Goal: Information Seeking & Learning: Find specific page/section

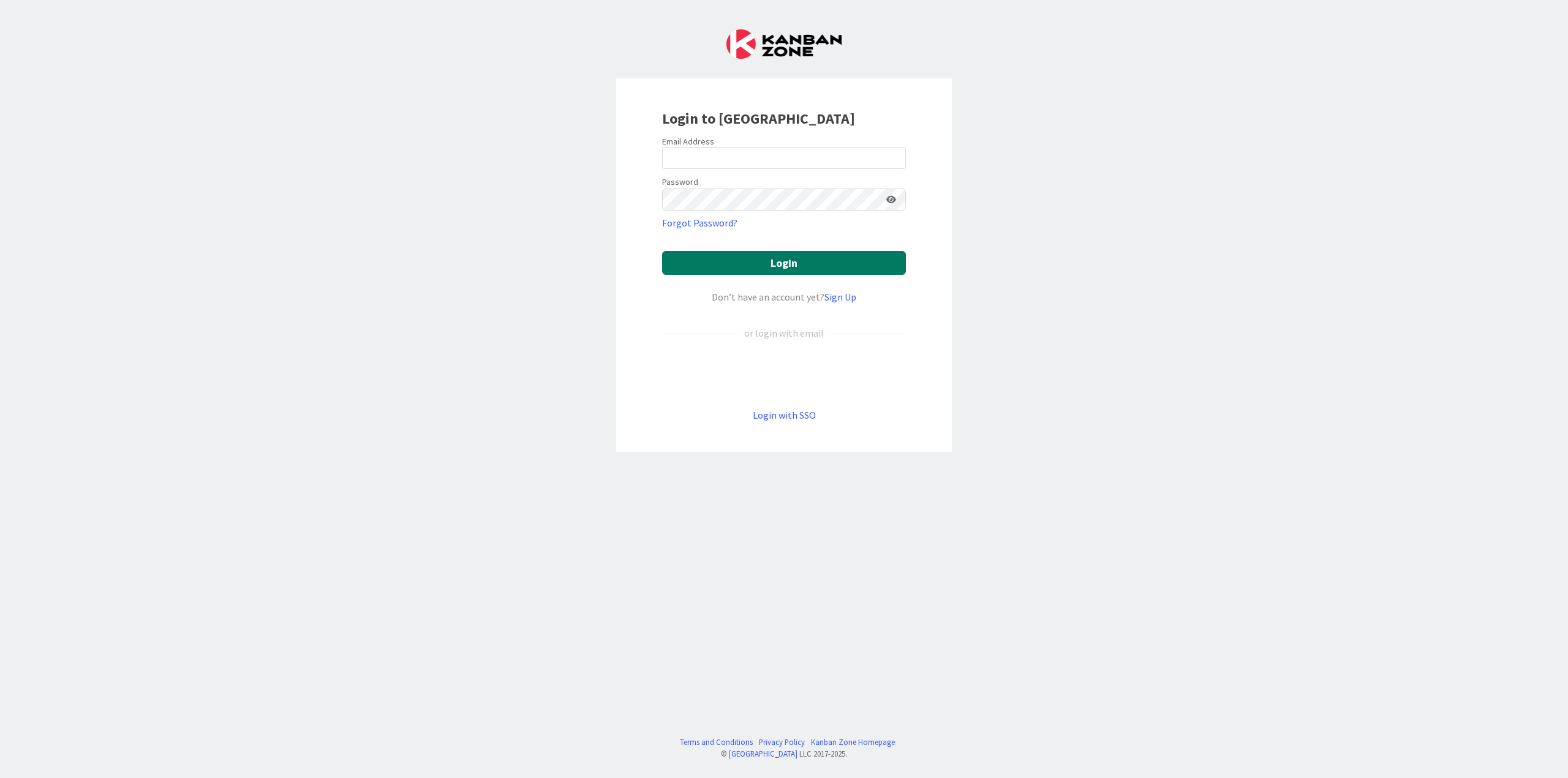
click at [772, 265] on button "Login" at bounding box center [784, 263] width 243 height 24
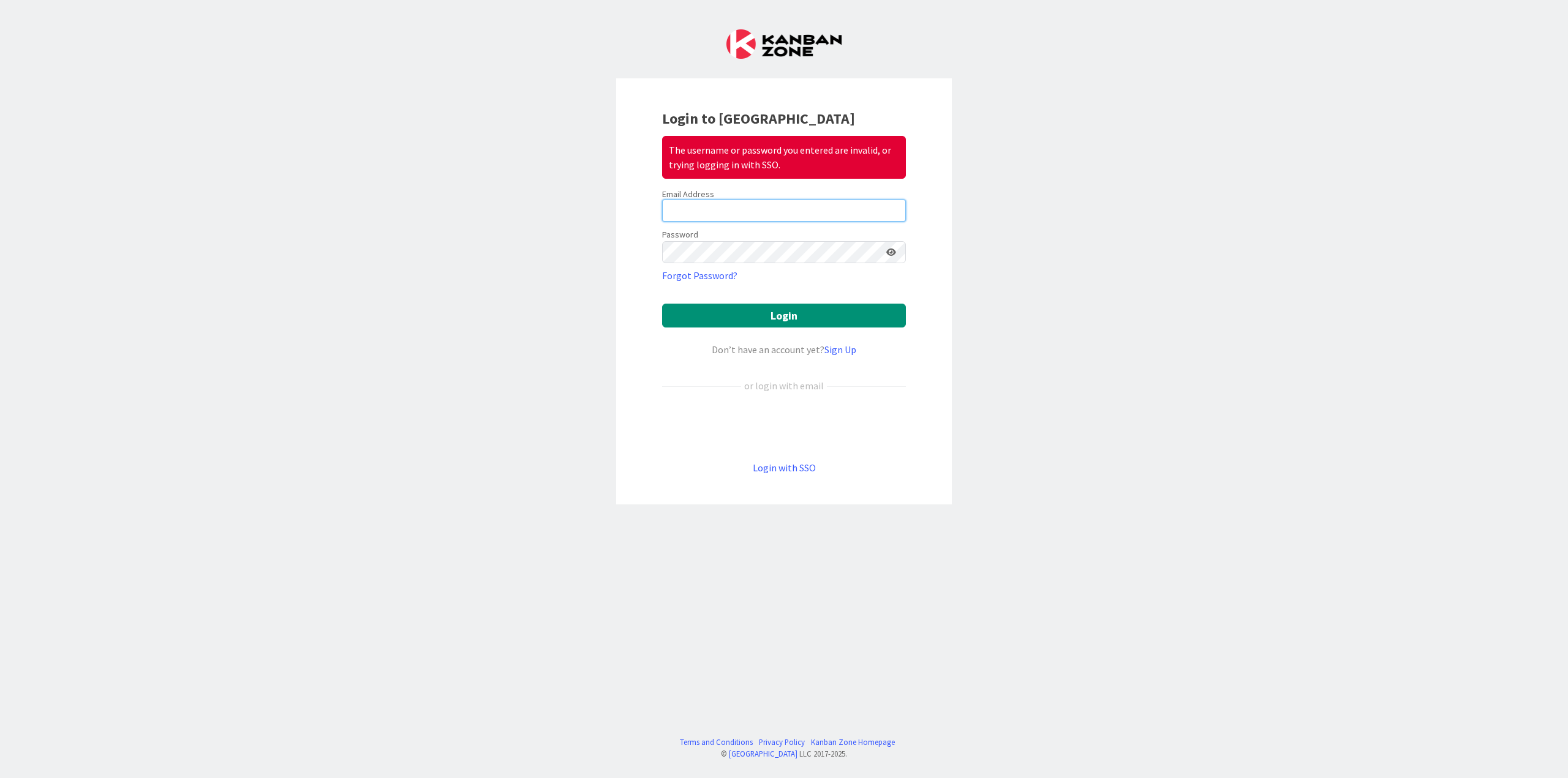
click at [691, 213] on input "email" at bounding box center [784, 211] width 243 height 22
click at [0, 778] on com-1password-button at bounding box center [0, 778] width 0 height 0
type input "[EMAIL_ADDRESS][DOMAIN_NAME]"
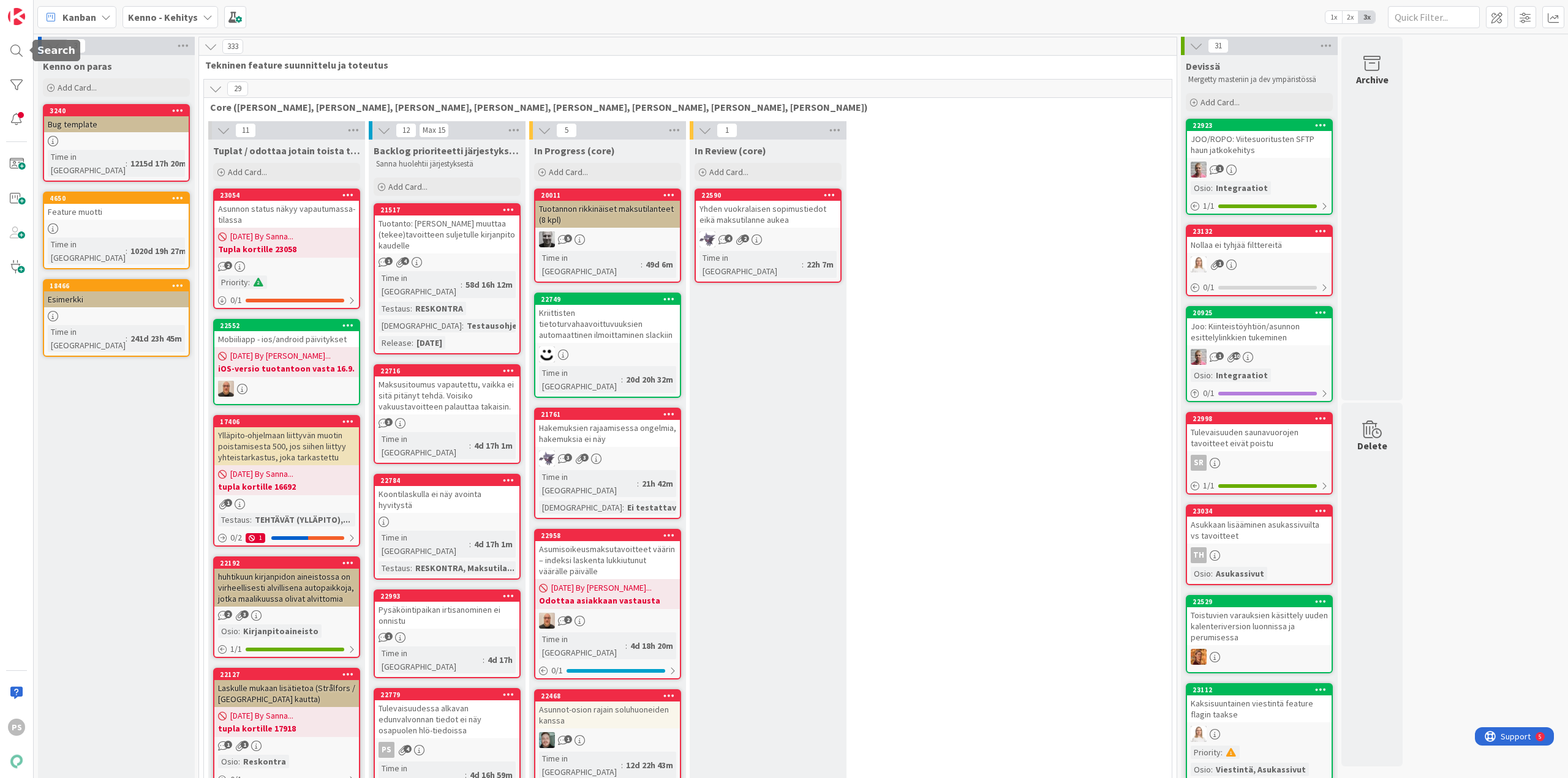
drag, startPoint x: 19, startPoint y: 46, endPoint x: 49, endPoint y: 59, distance: 32.7
click at [19, 46] on div at bounding box center [16, 50] width 25 height 25
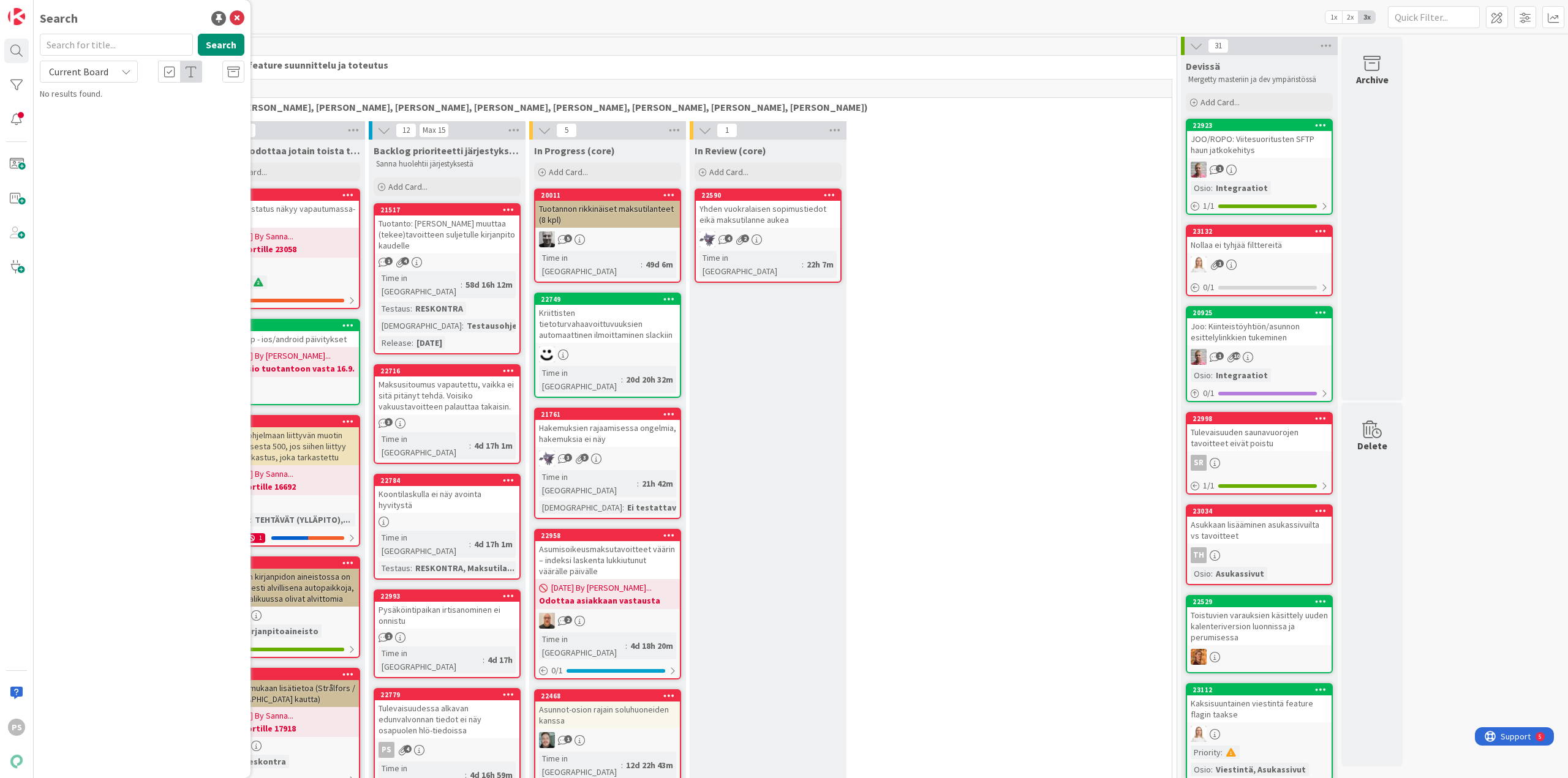
click at [102, 47] on input "text" at bounding box center [115, 45] width 153 height 22
type input "22691"
click at [112, 66] on div "Current Board" at bounding box center [88, 71] width 98 height 22
click at [110, 118] on span "All Boards" at bounding box center [110, 123] width 127 height 18
click at [178, 106] on span "Huoltajalla tulotiedot pakolliset" at bounding box center [143, 108] width 114 height 11
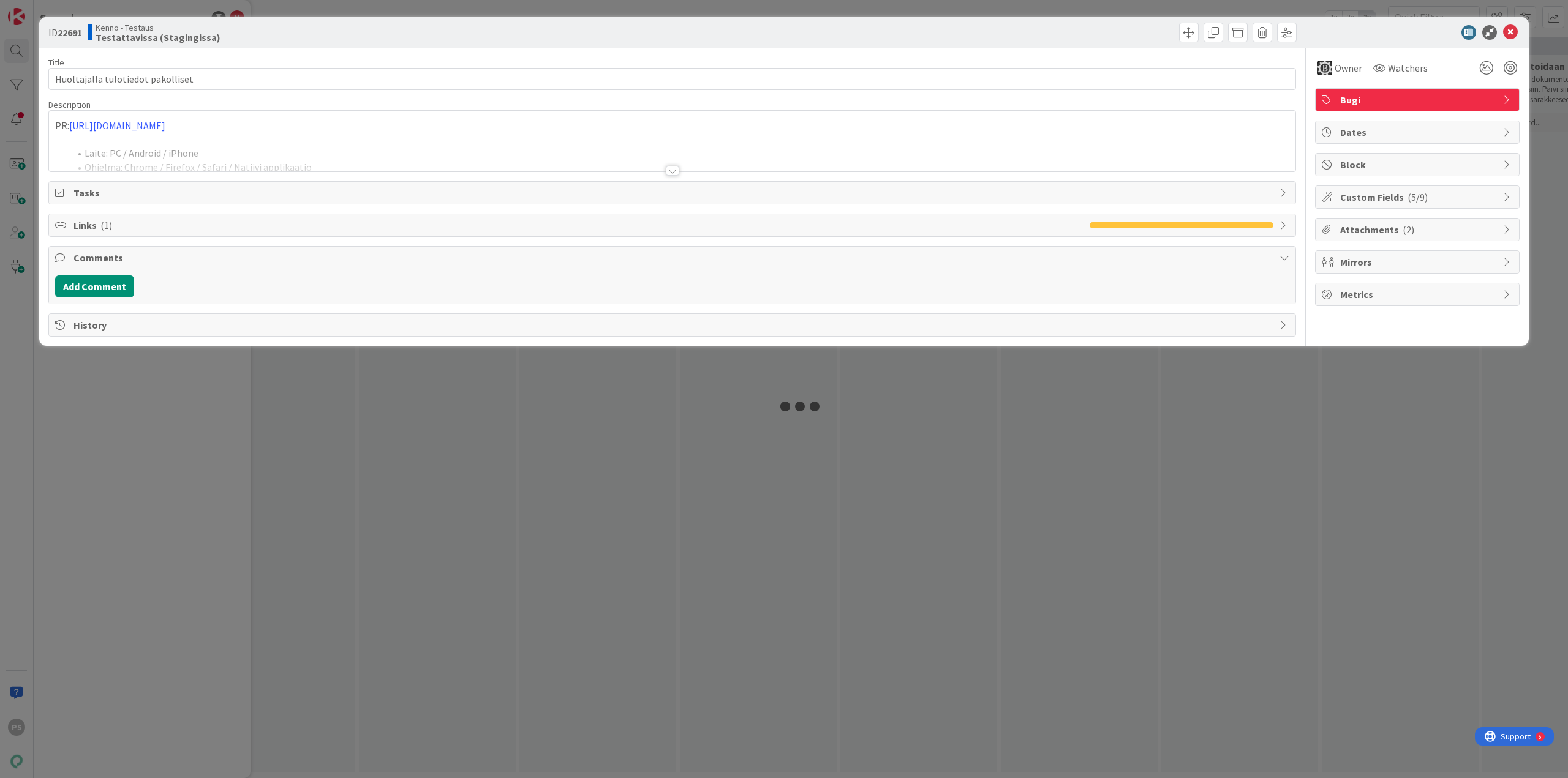
click at [673, 172] on div at bounding box center [672, 170] width 14 height 10
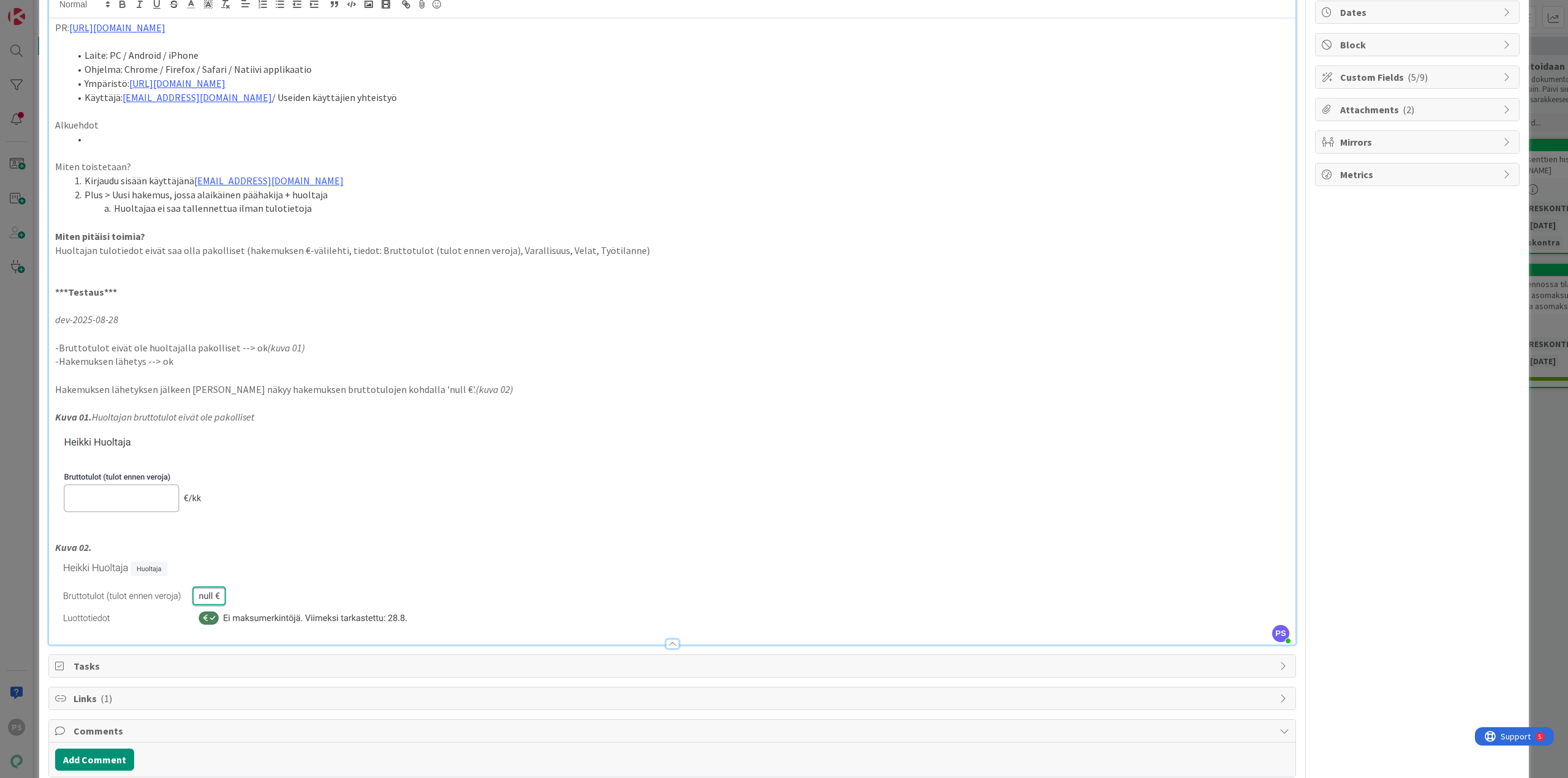
scroll to position [123, 0]
click at [673, 644] on div at bounding box center [672, 642] width 14 height 10
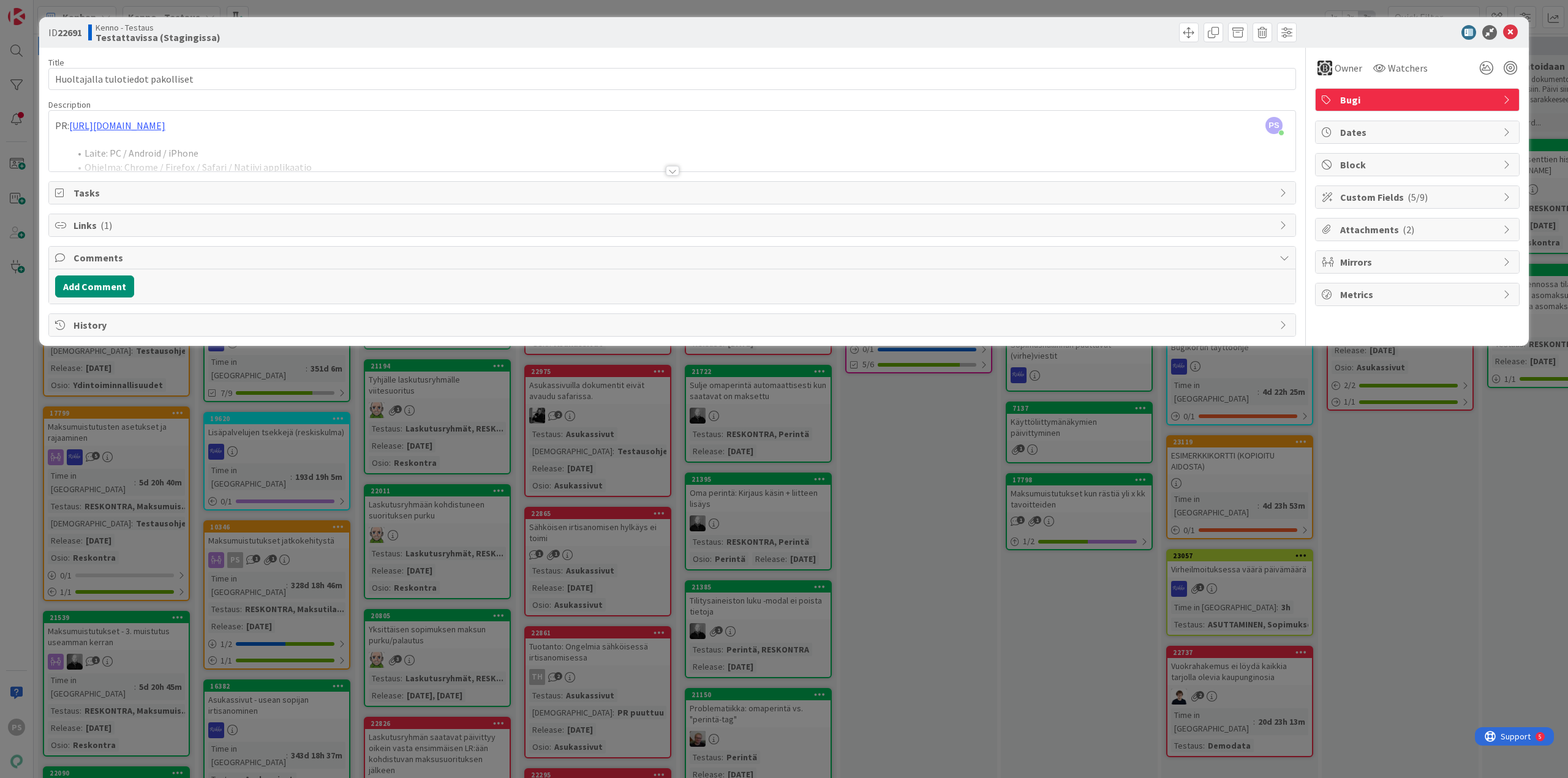
scroll to position [0, 0]
click at [1515, 30] on icon at bounding box center [1510, 32] width 15 height 15
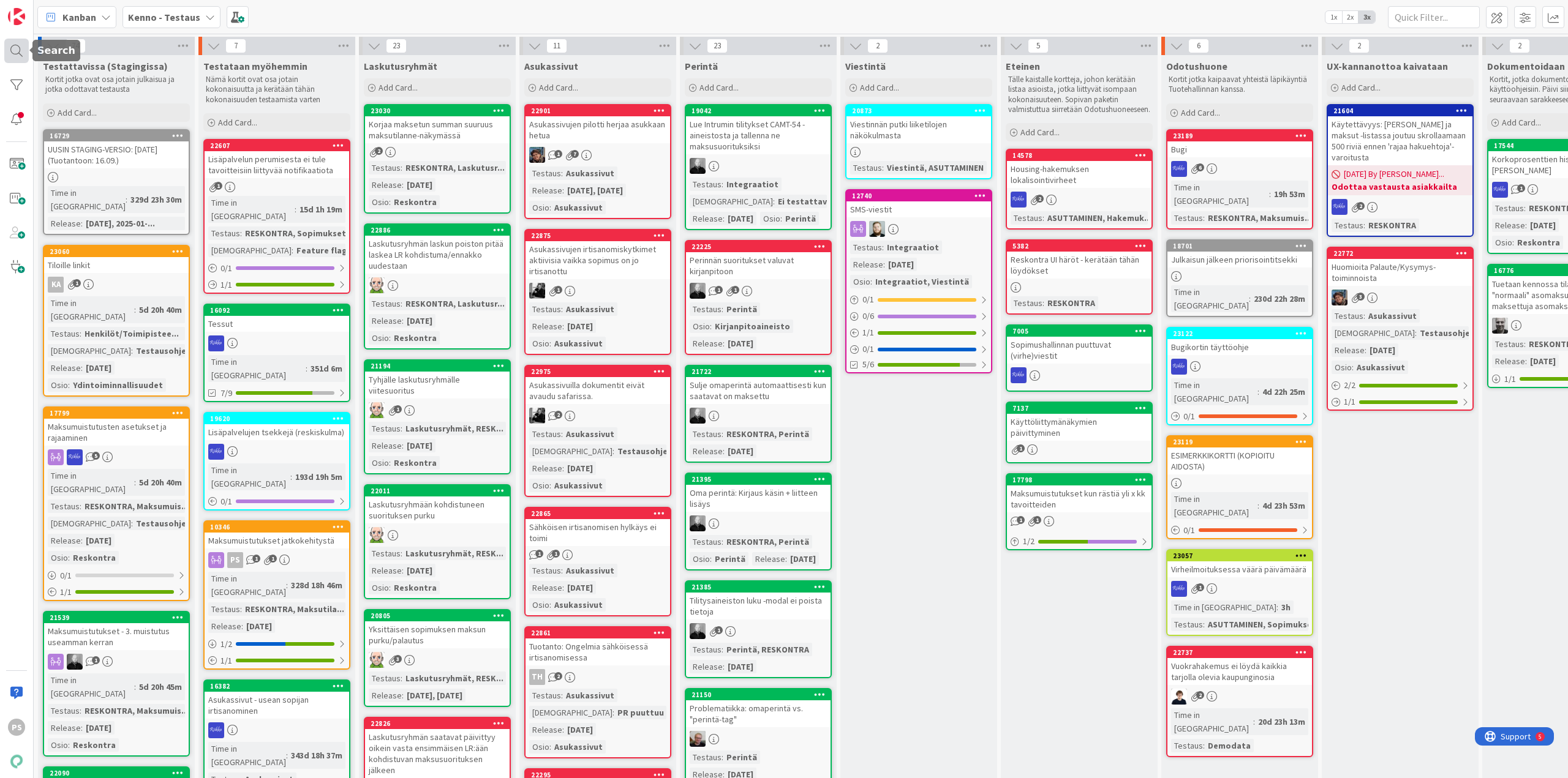
click at [20, 51] on div at bounding box center [16, 50] width 25 height 25
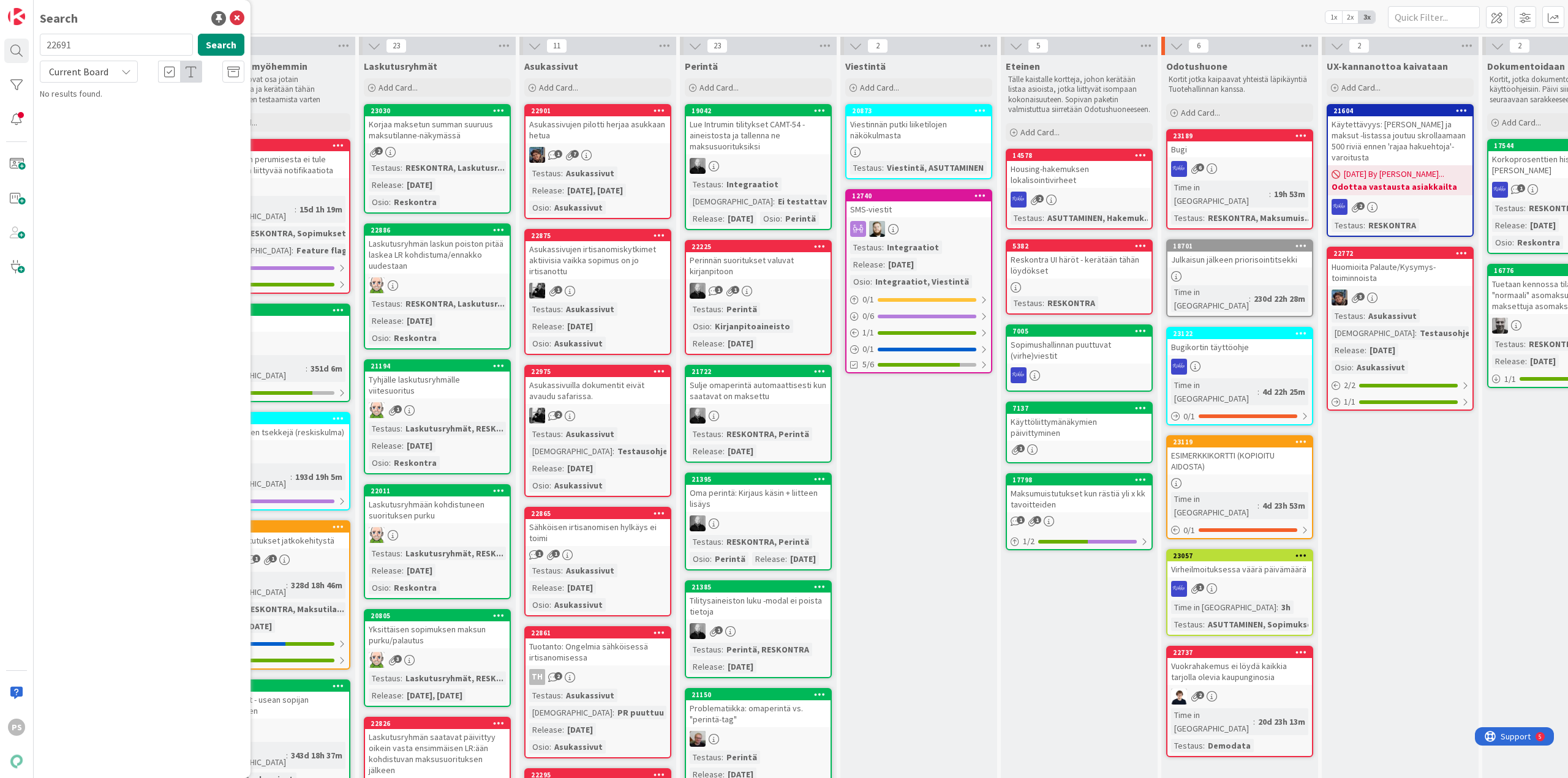
click at [62, 49] on input "22691" at bounding box center [115, 45] width 153 height 22
type input "21287"
click at [92, 74] on span "Current Board" at bounding box center [79, 71] width 59 height 12
click at [90, 126] on span "All Boards" at bounding box center [110, 123] width 127 height 18
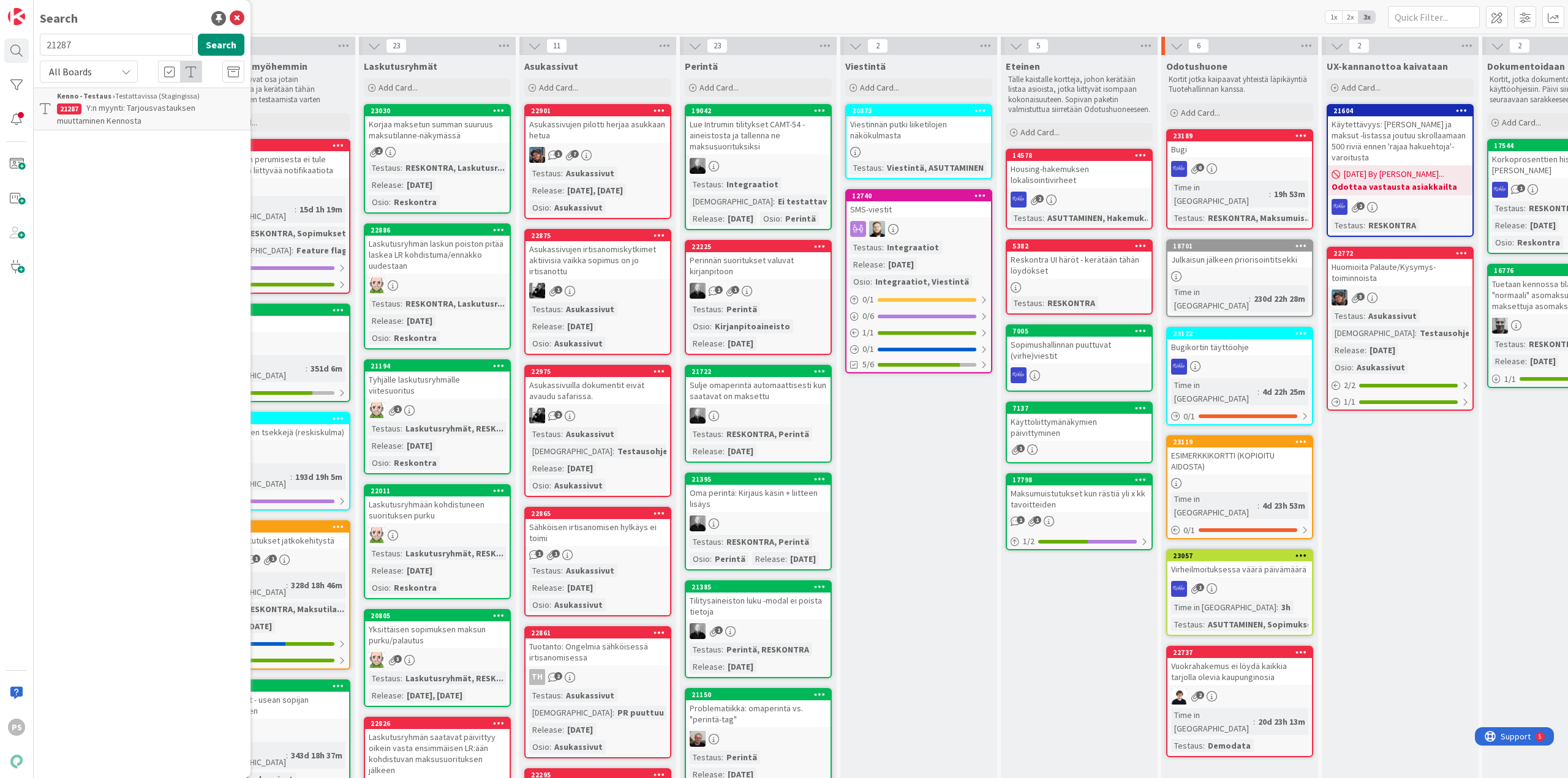
click at [173, 110] on span "Y:n myynti: Tarjousvastauksen muuttaminen Kennosta" at bounding box center [125, 114] width 138 height 24
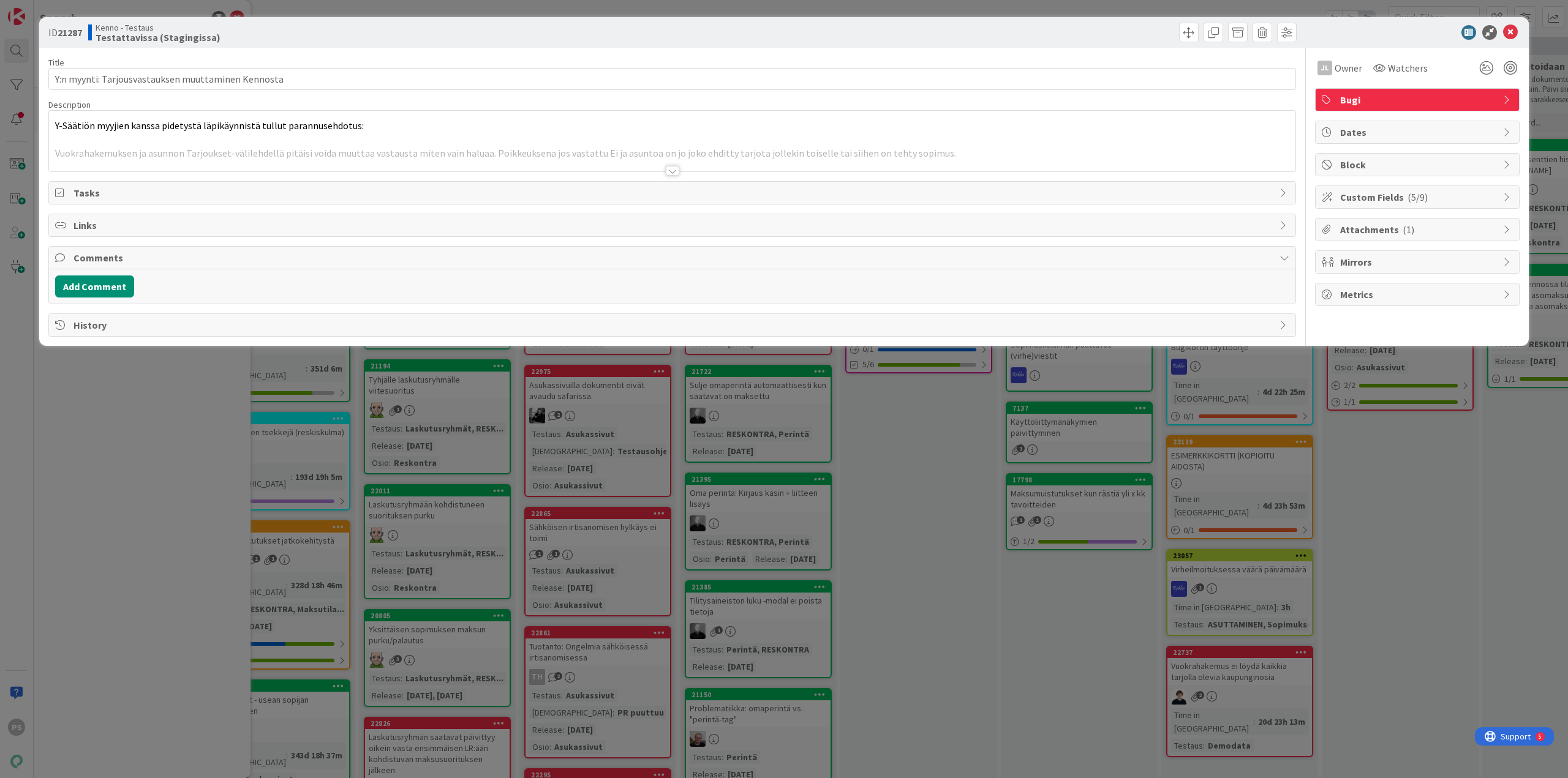
click at [674, 168] on div at bounding box center [672, 170] width 14 height 10
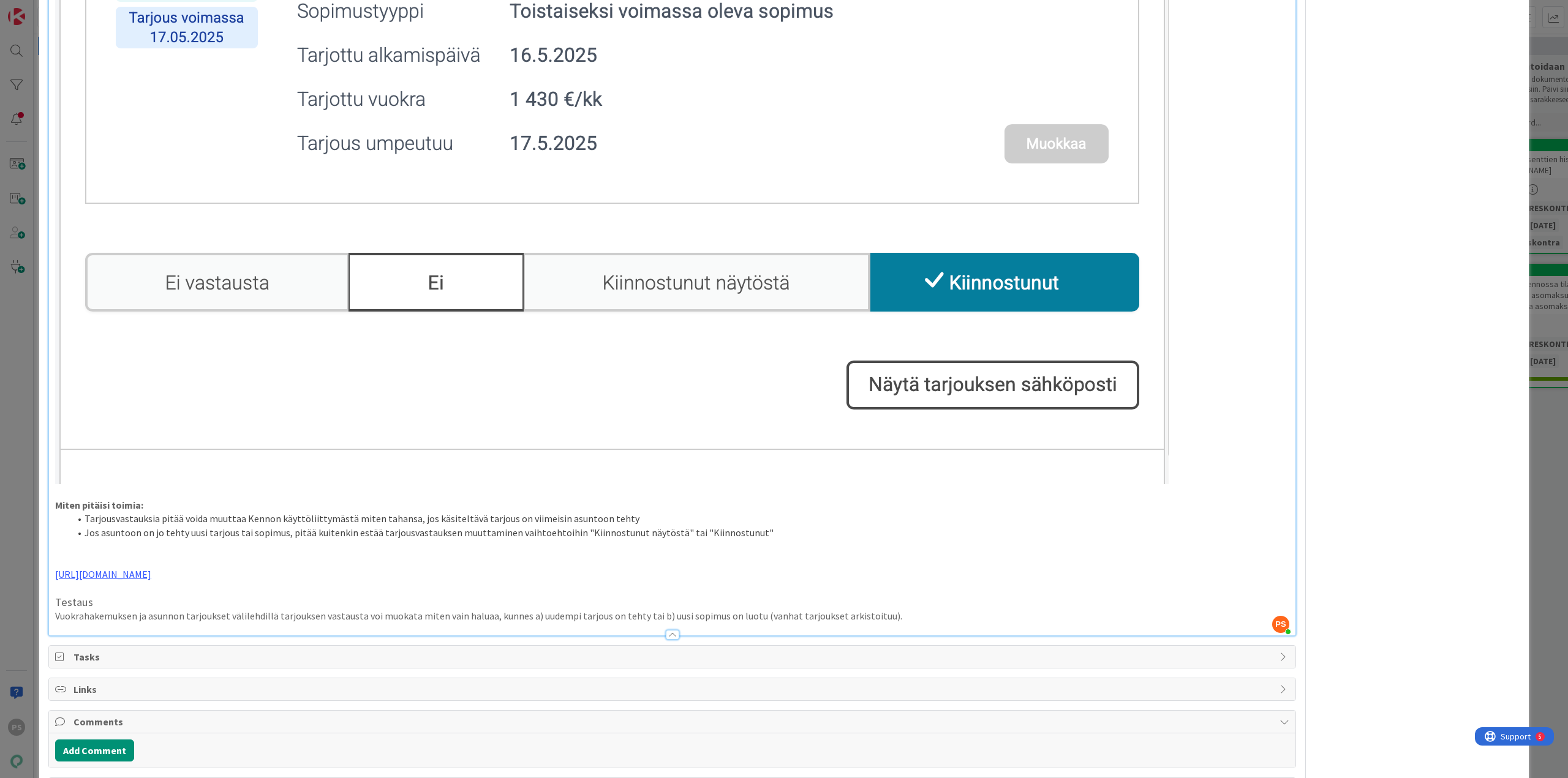
scroll to position [478, 0]
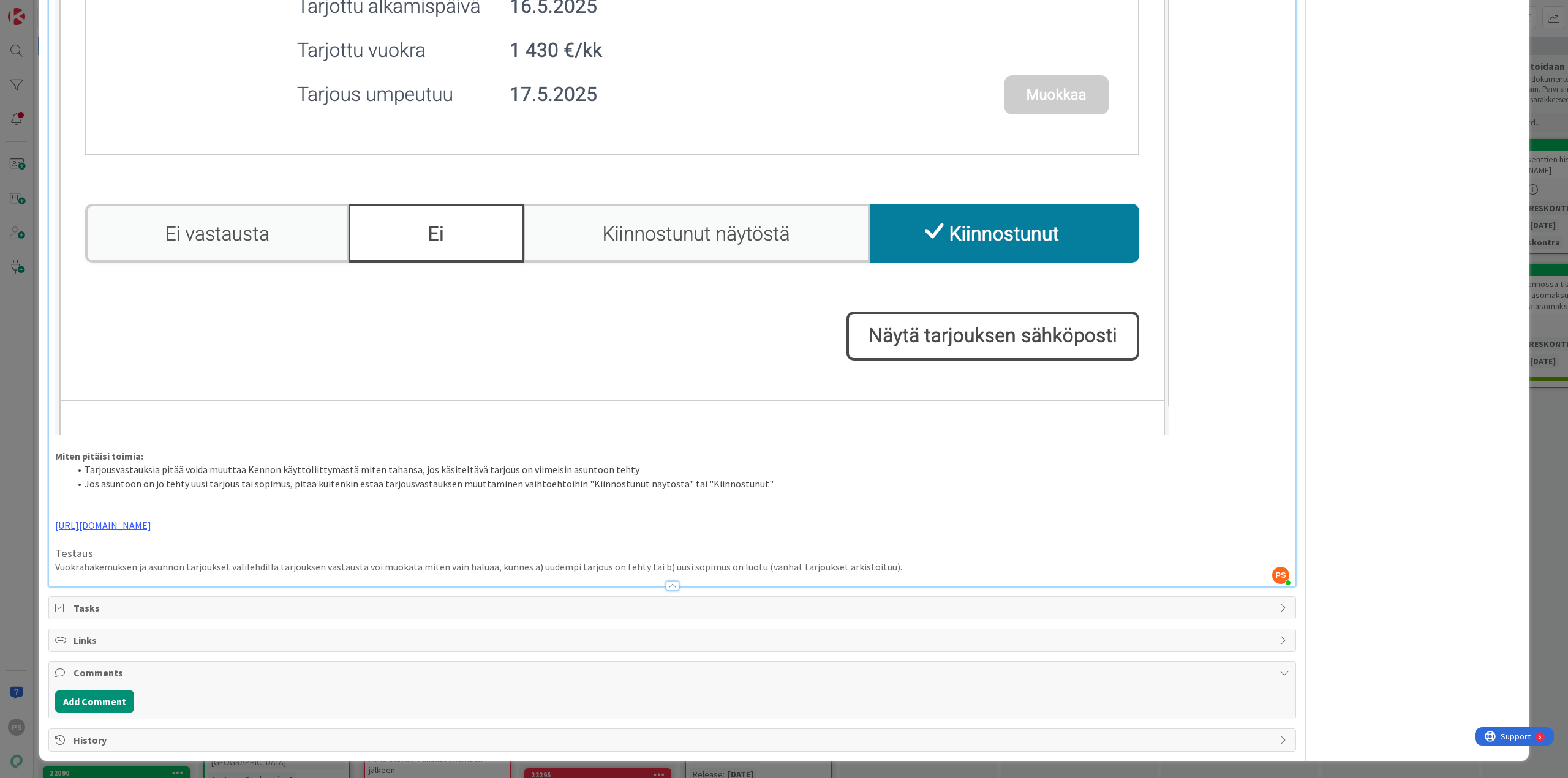
click at [670, 587] on div at bounding box center [672, 586] width 14 height 10
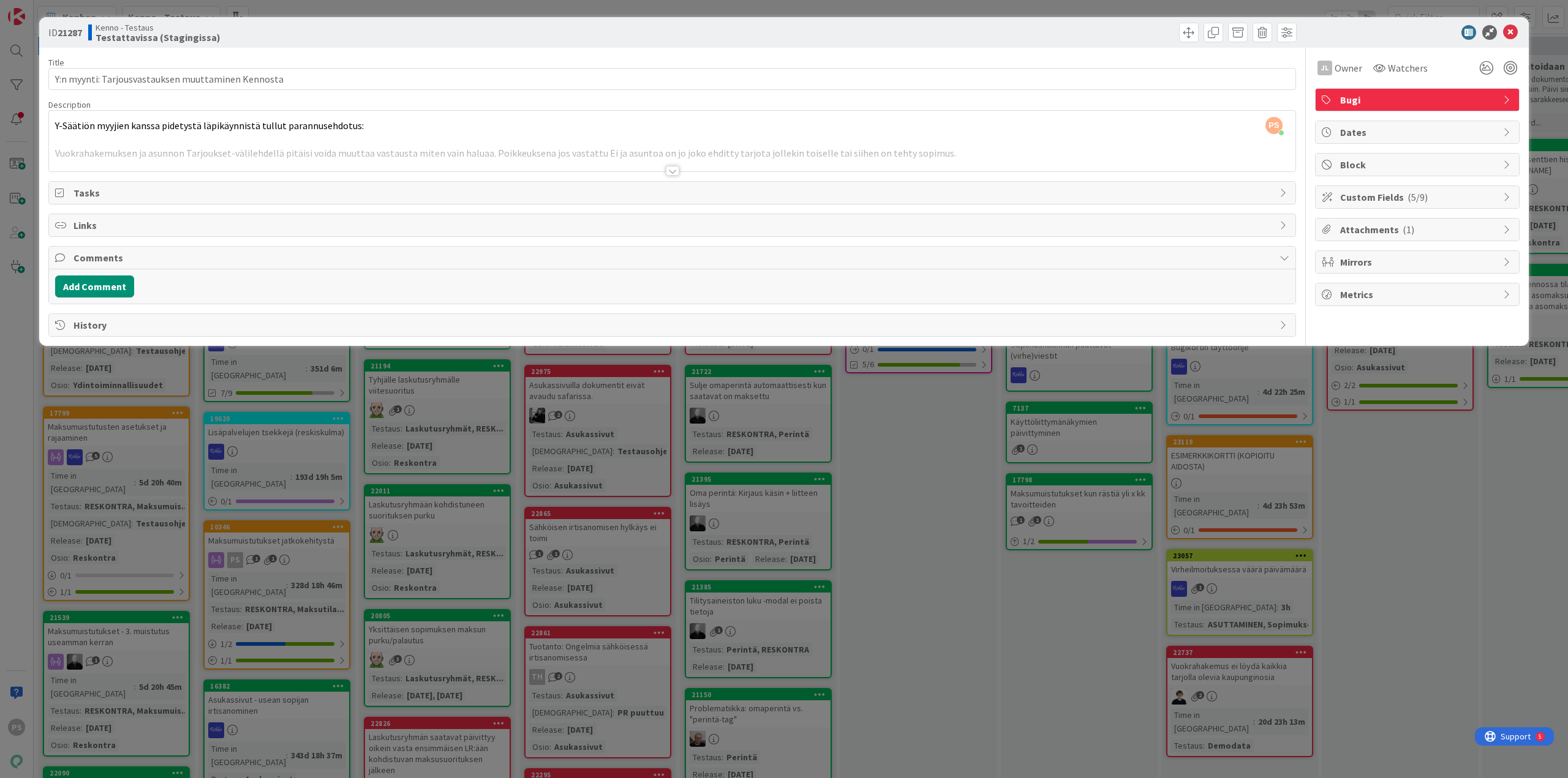
scroll to position [0, 0]
click at [1510, 34] on icon at bounding box center [1510, 32] width 15 height 15
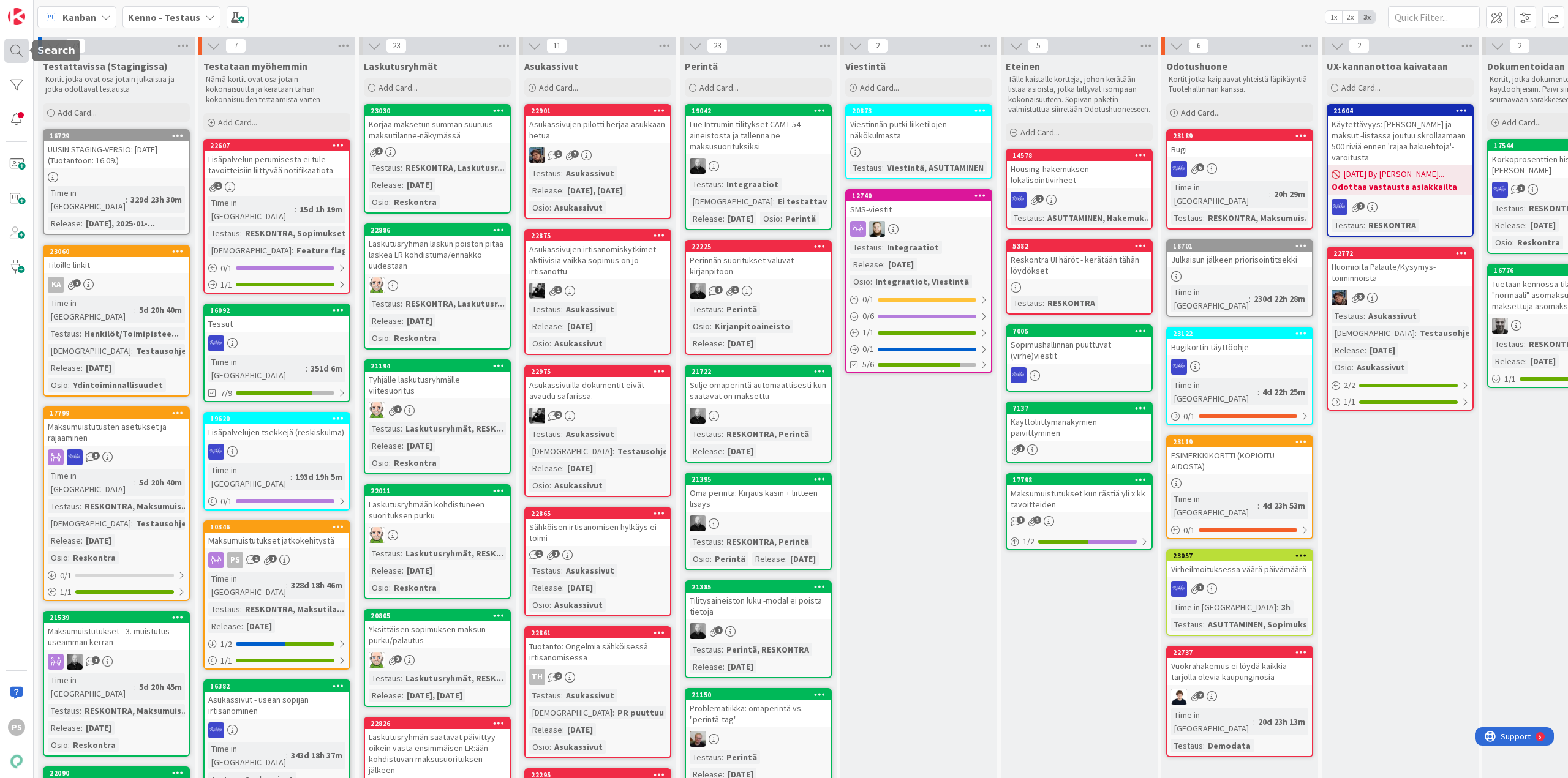
click at [14, 49] on div at bounding box center [16, 50] width 25 height 25
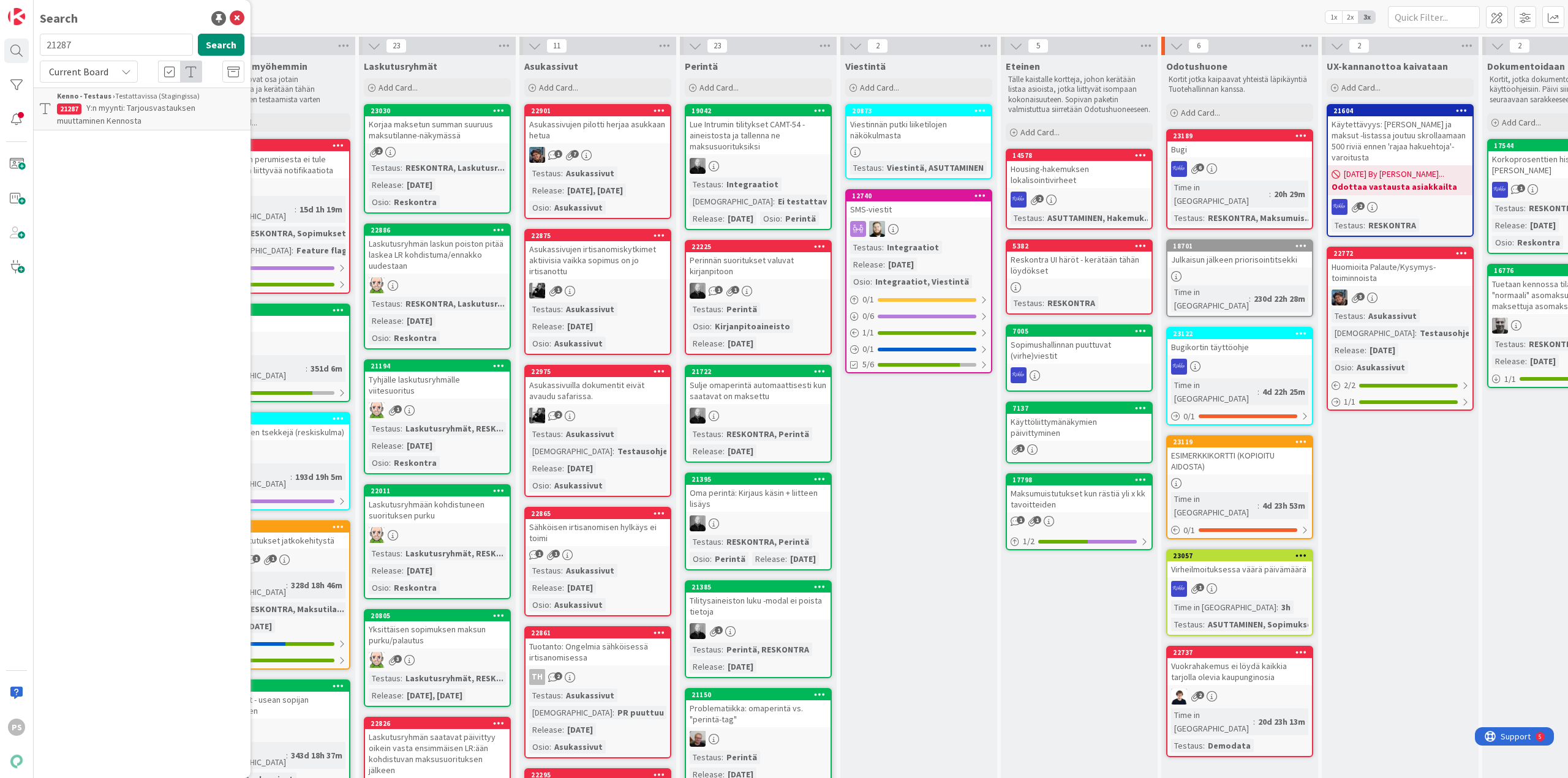
drag, startPoint x: 105, startPoint y: 39, endPoint x: 36, endPoint y: 39, distance: 69.0
click at [36, 39] on div "21287 Search" at bounding box center [142, 47] width 220 height 27
type input "erillislasku viite"
drag, startPoint x: 119, startPoint y: 43, endPoint x: 39, endPoint y: 38, distance: 80.2
click at [39, 38] on input "erillislasku viite" at bounding box center [115, 45] width 153 height 22
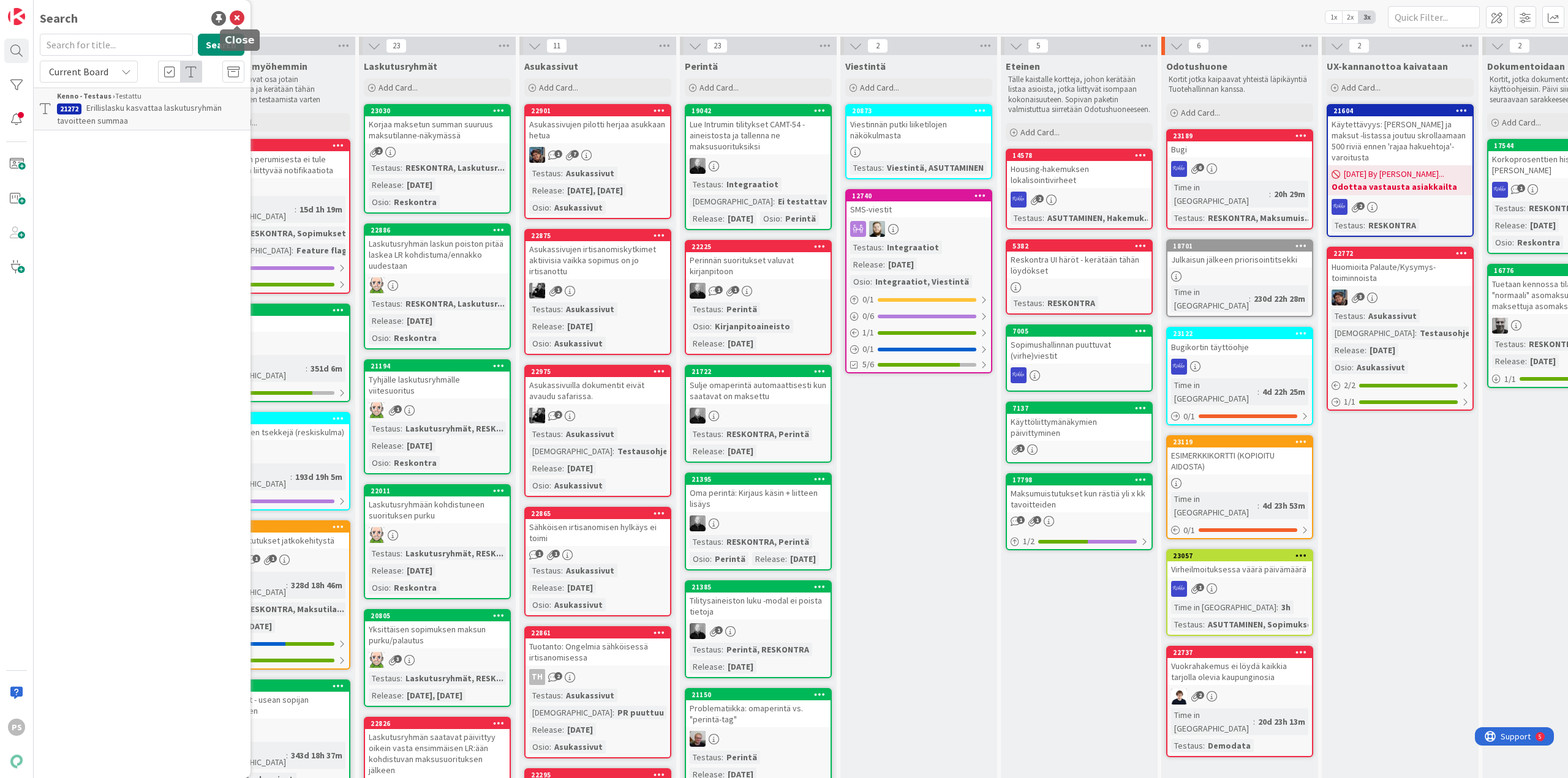
click at [238, 15] on icon at bounding box center [237, 18] width 15 height 15
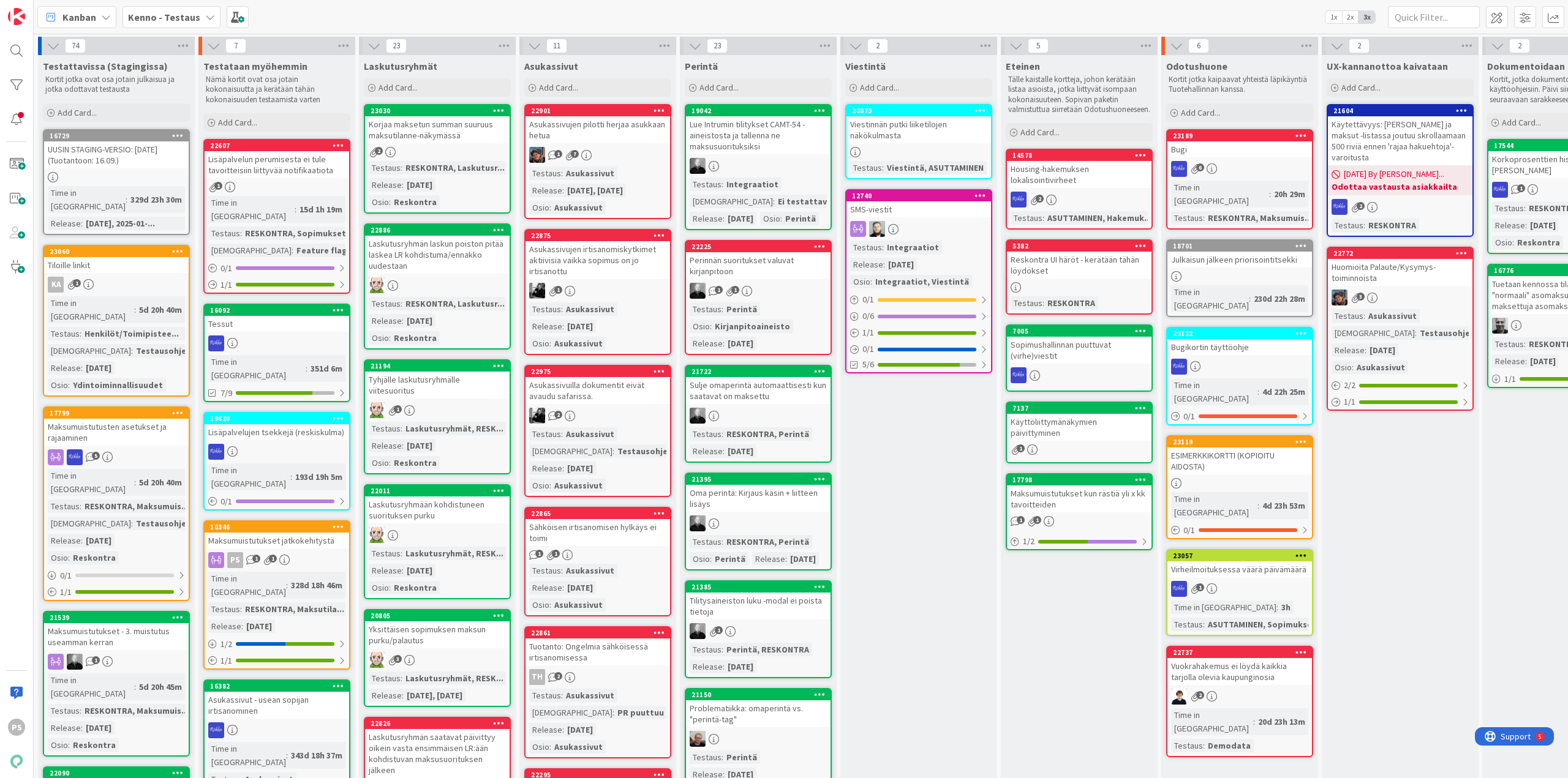
click at [208, 17] on icon at bounding box center [210, 16] width 10 height 10
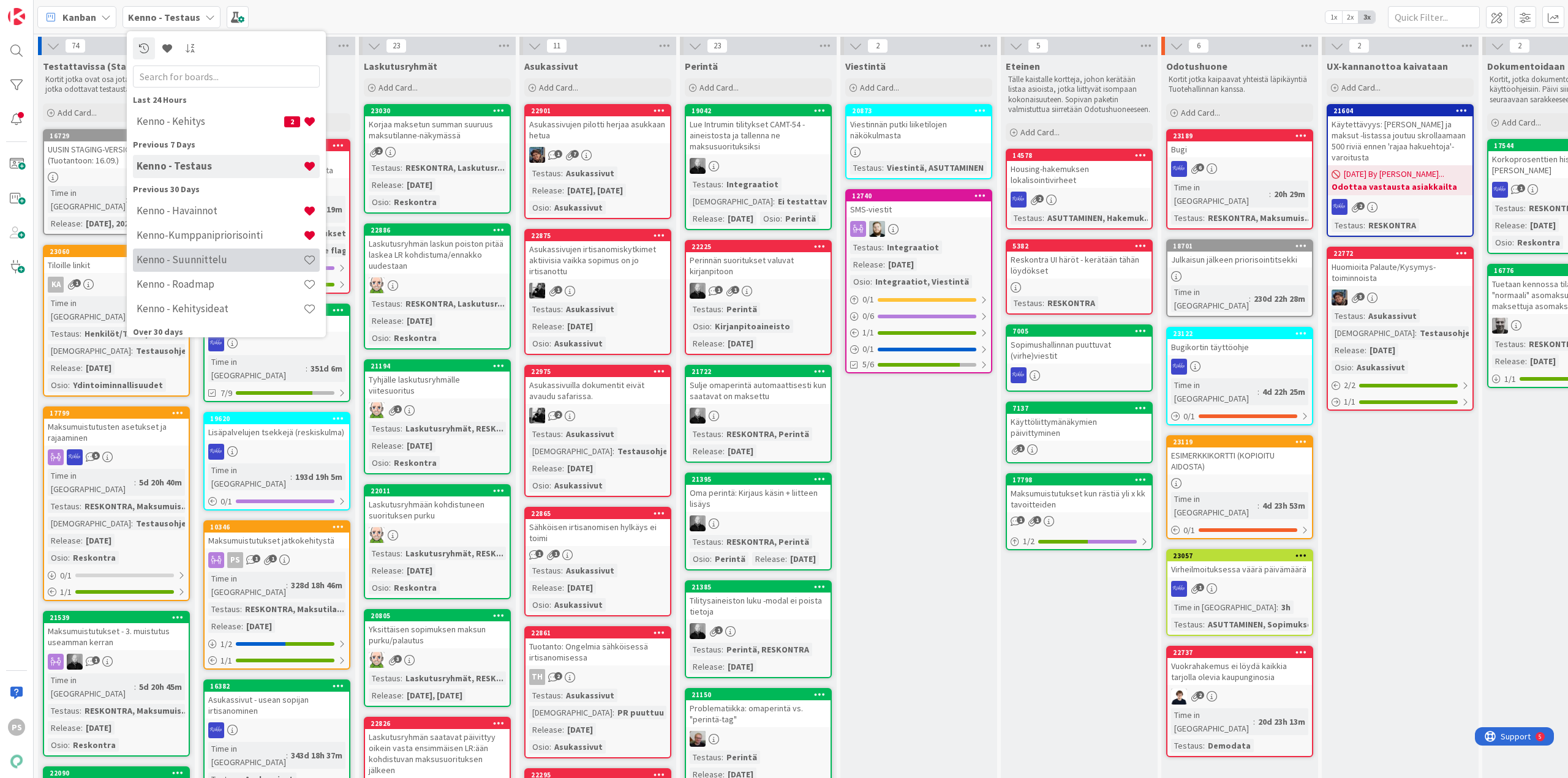
click at [200, 255] on h4 "Kenno - Suunnittelu" at bounding box center [220, 259] width 167 height 12
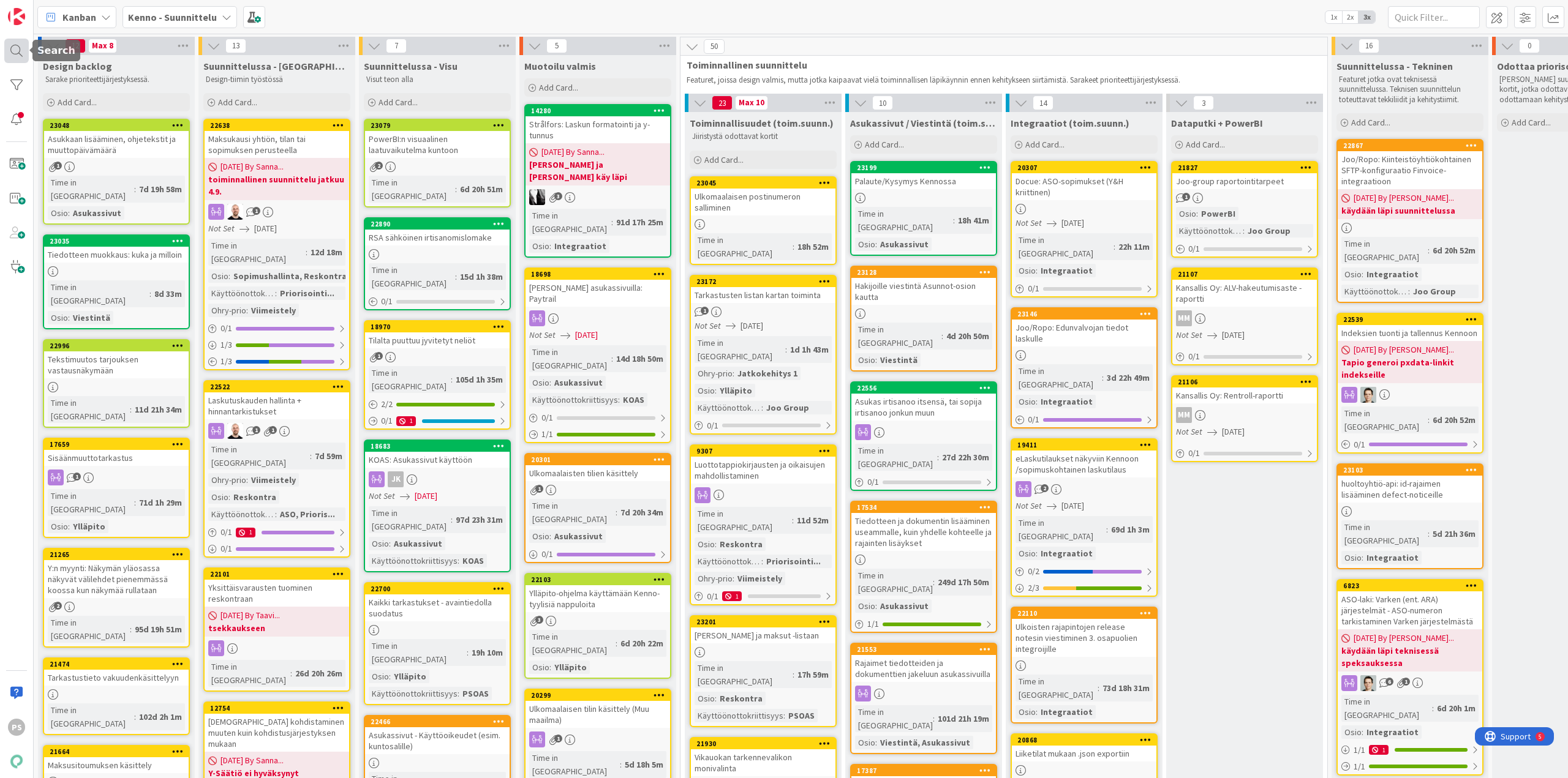
click at [15, 49] on div at bounding box center [16, 50] width 25 height 25
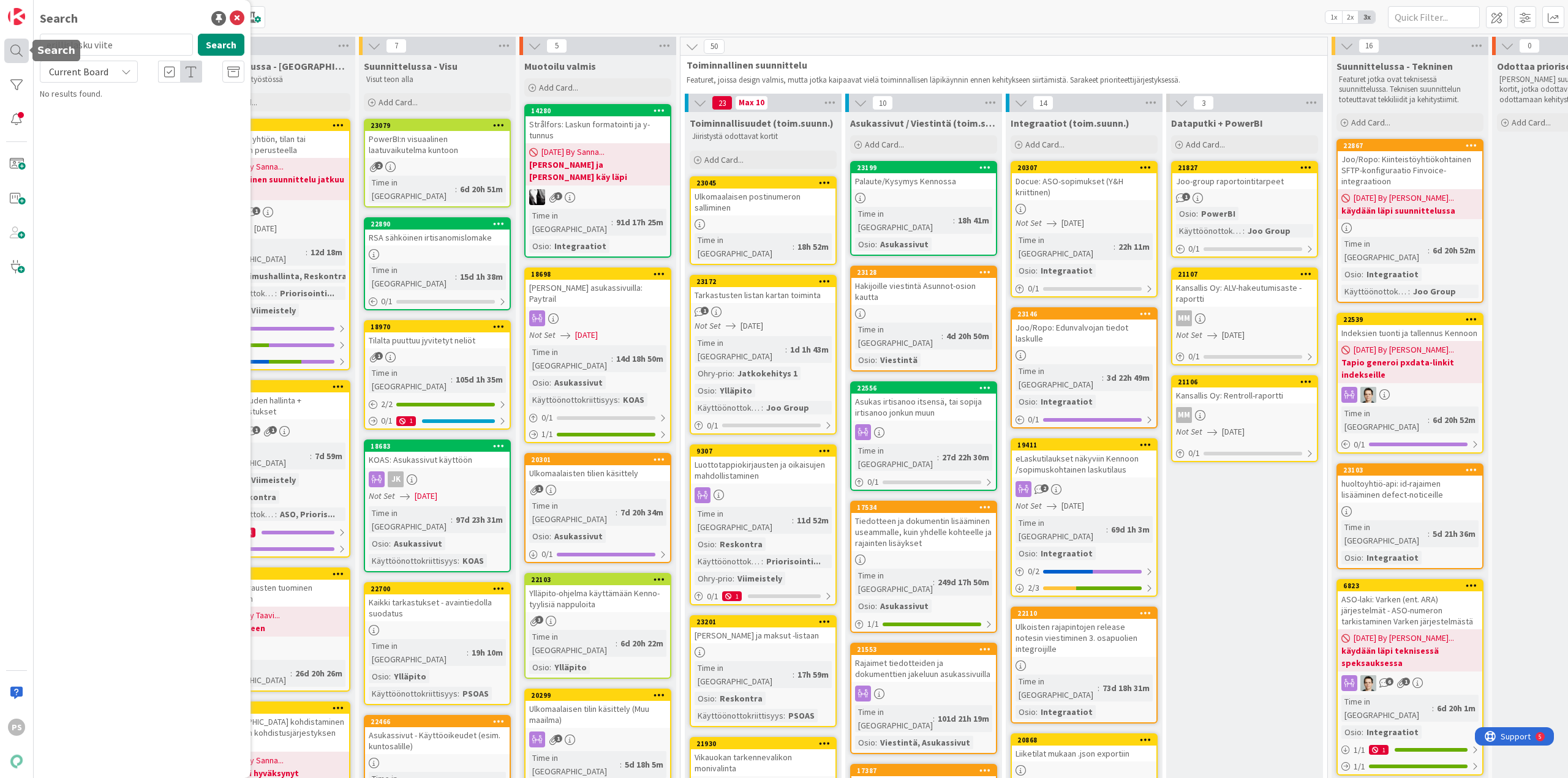
drag, startPoint x: 116, startPoint y: 48, endPoint x: 28, endPoint y: 39, distance: 88.5
click at [28, 39] on div "PS Search erillislasku viite Search Current Board No results found." at bounding box center [16, 389] width 34 height 778
type input "sähkö"
click at [108, 62] on div "Current Board" at bounding box center [88, 71] width 98 height 22
click at [99, 124] on span "All Boards" at bounding box center [110, 123] width 127 height 18
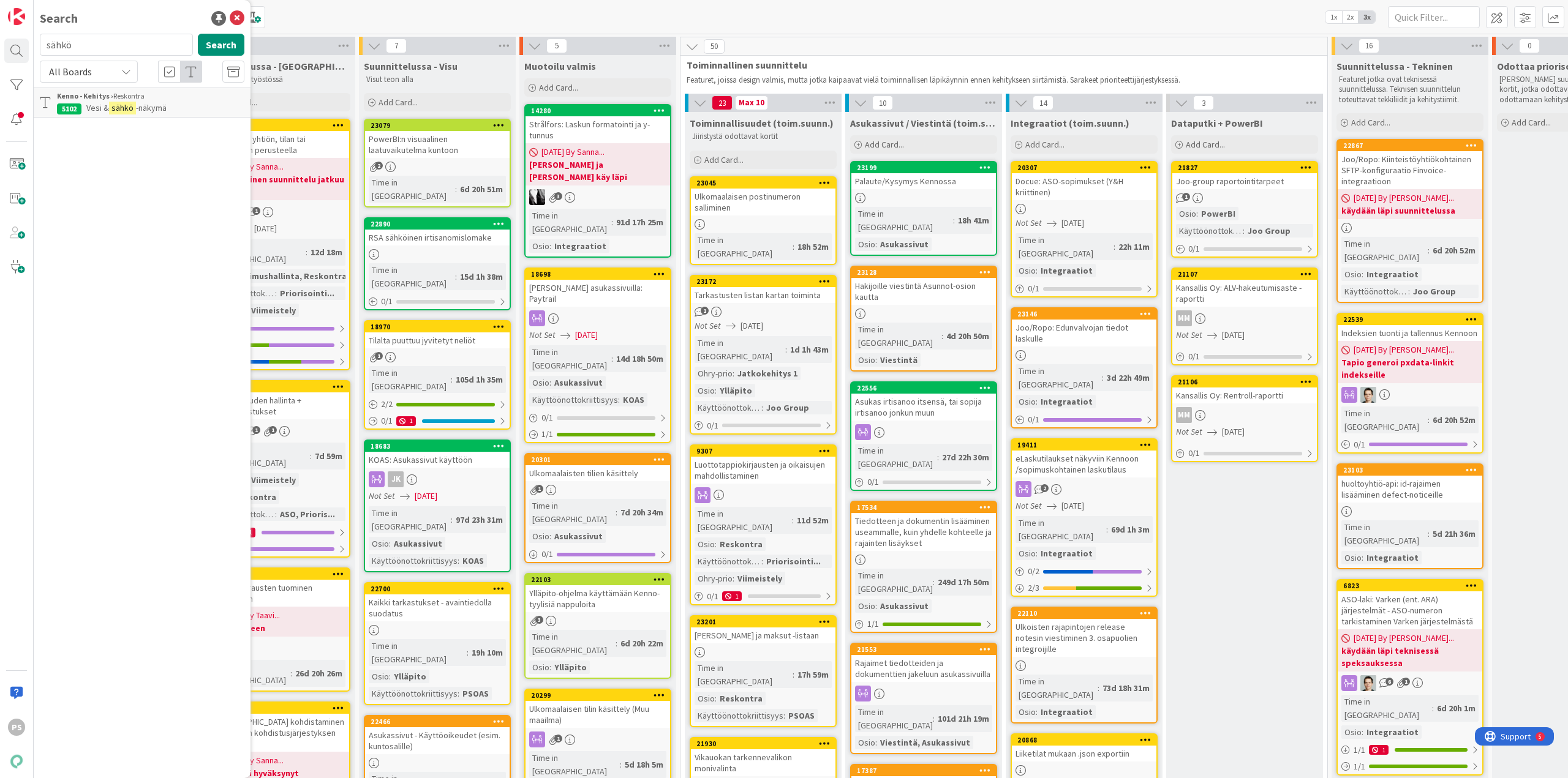
click at [141, 104] on span "-näkymä" at bounding box center [151, 108] width 30 height 11
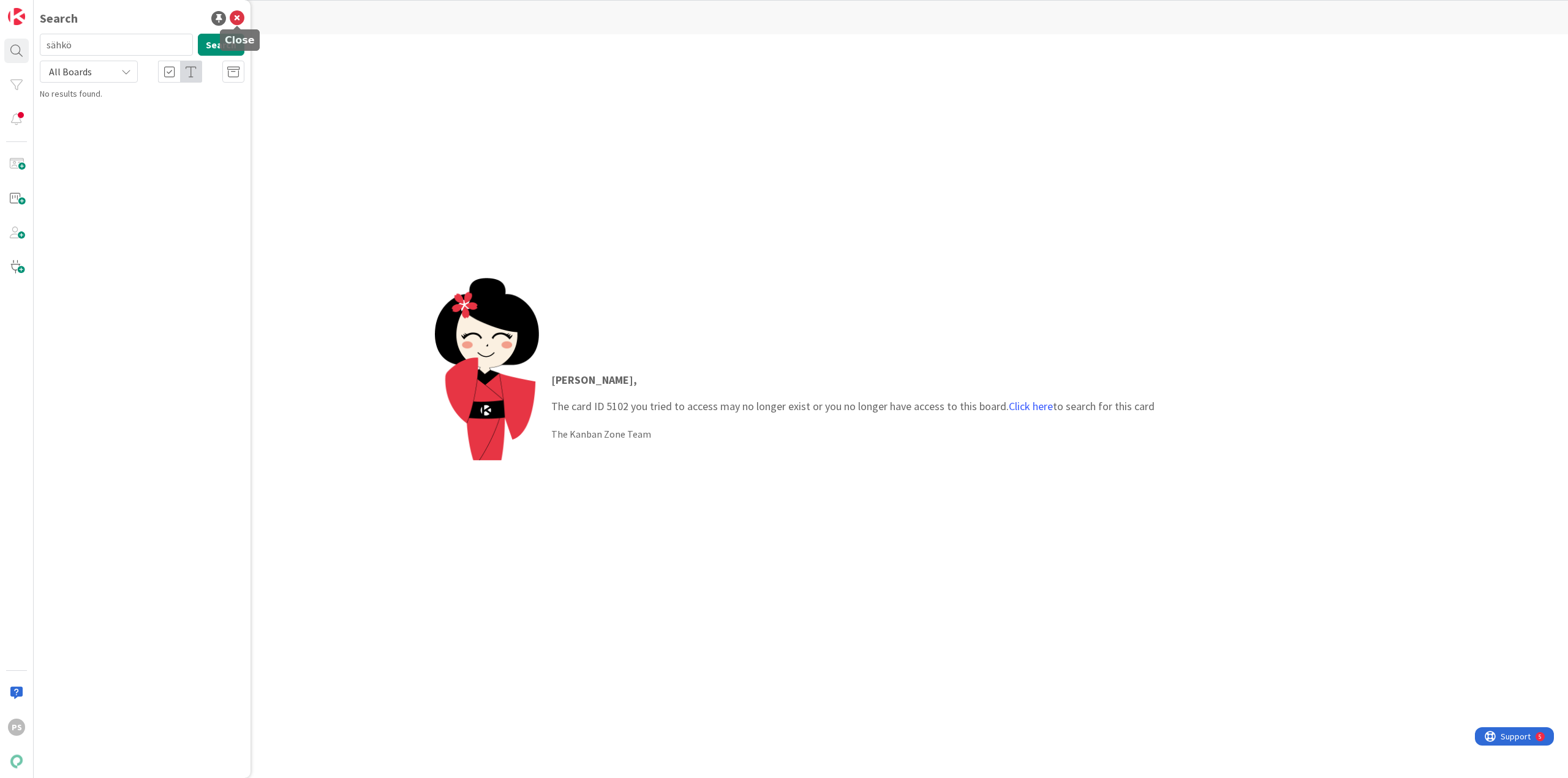
click at [237, 16] on icon at bounding box center [237, 18] width 15 height 15
